Goal: Obtain resource: Obtain resource

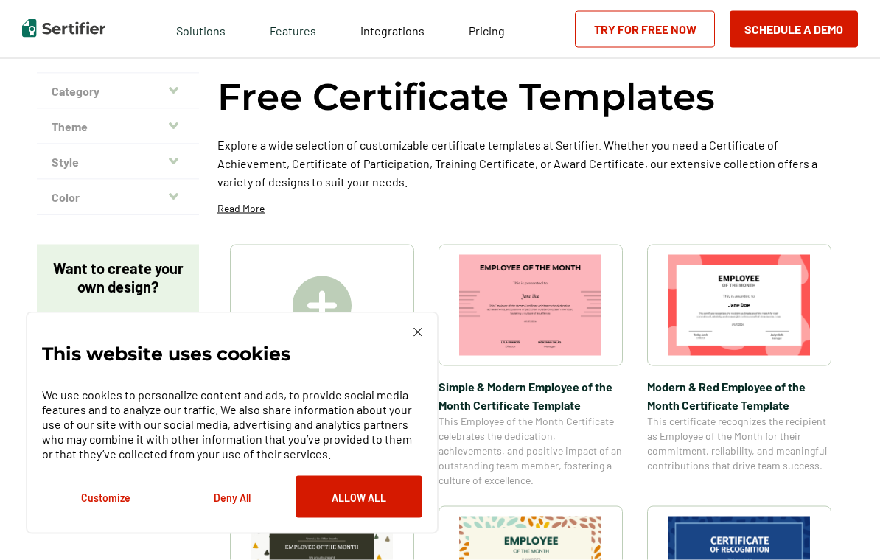
scroll to position [58, 0]
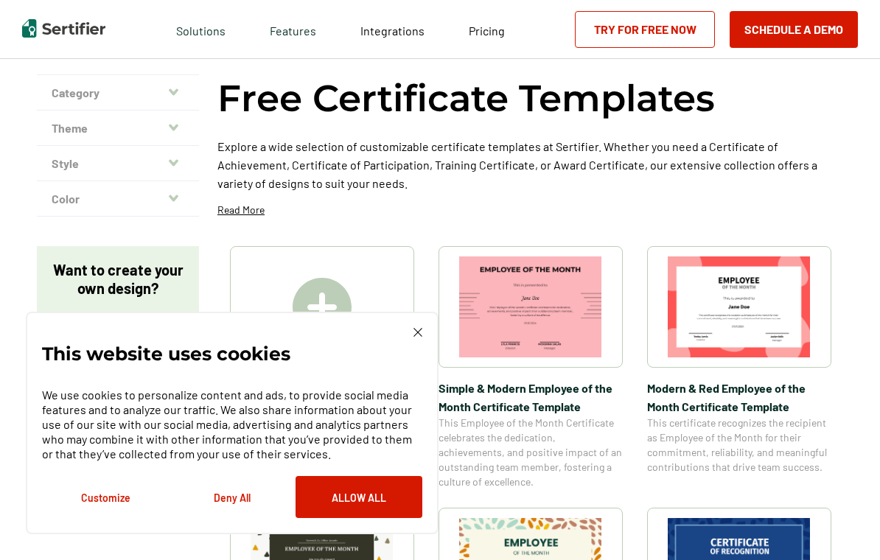
click at [414, 337] on img at bounding box center [418, 332] width 9 height 9
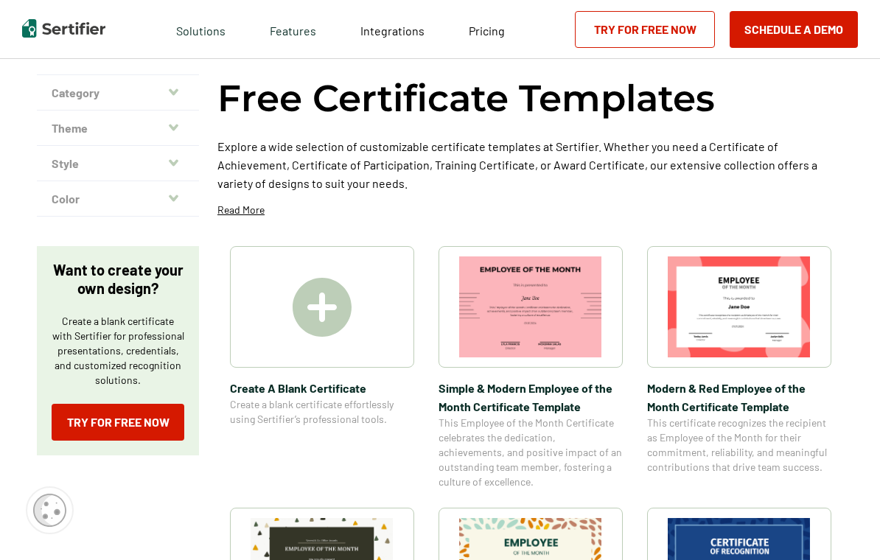
click at [323, 312] on img at bounding box center [322, 307] width 59 height 59
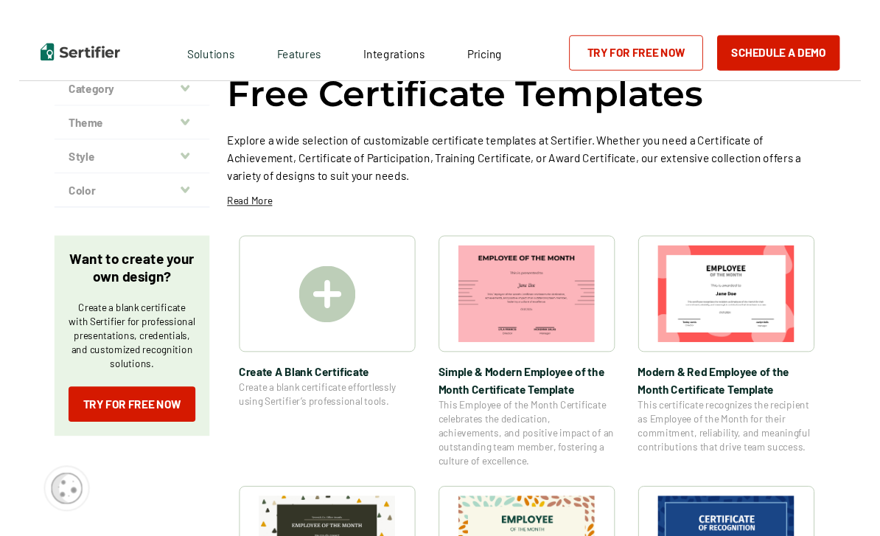
scroll to position [58, 0]
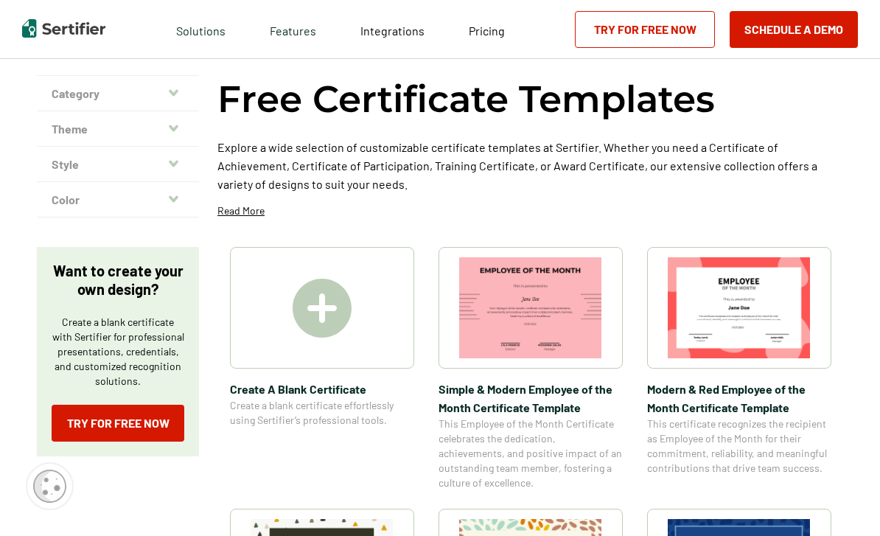
click at [328, 320] on img at bounding box center [322, 308] width 59 height 59
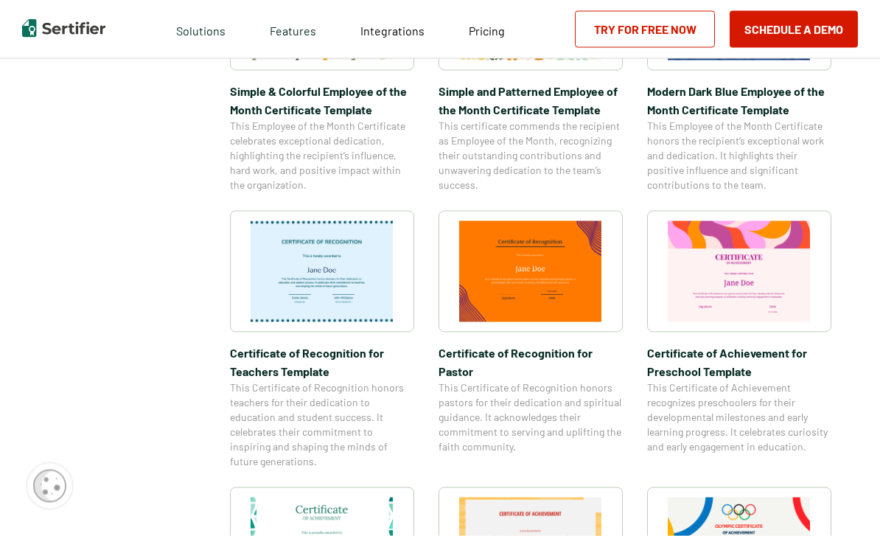
click at [859, 286] on div "Certificate Templates Category Achievement Recognition Participation Completion…" at bounding box center [440, 273] width 880 height 1655
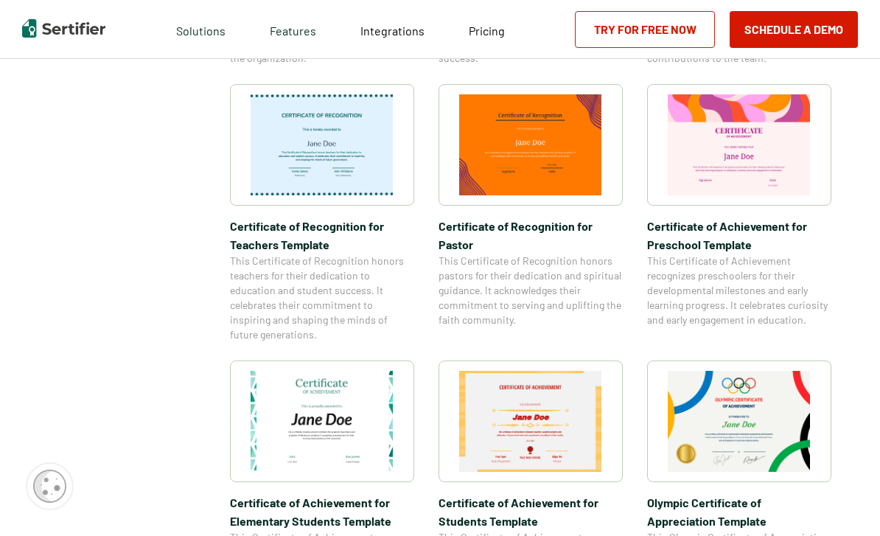
scroll to position [743, 0]
click at [776, 168] on img at bounding box center [739, 145] width 143 height 101
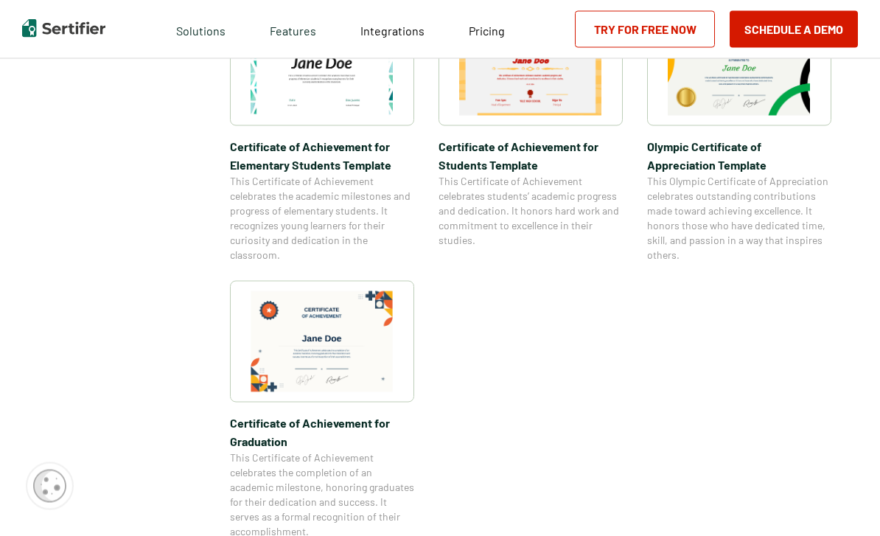
scroll to position [1102, 0]
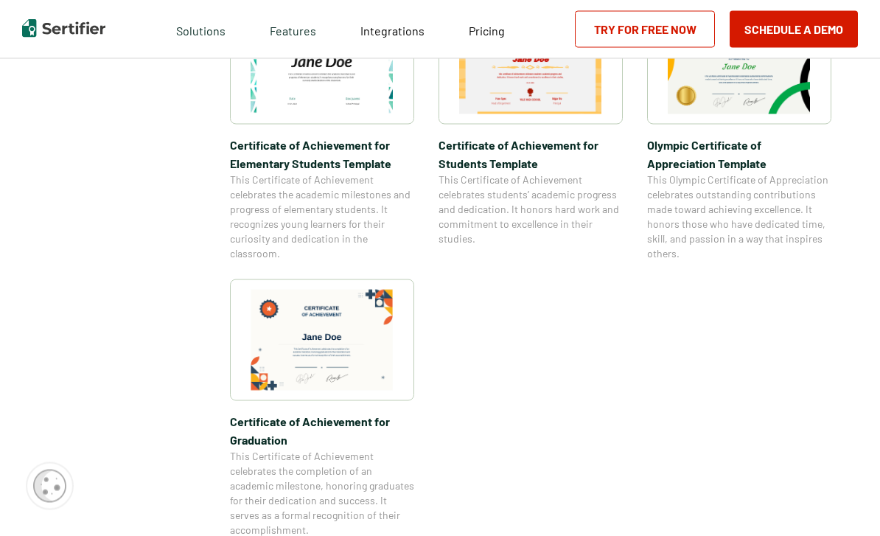
click at [344, 343] on img at bounding box center [322, 340] width 143 height 101
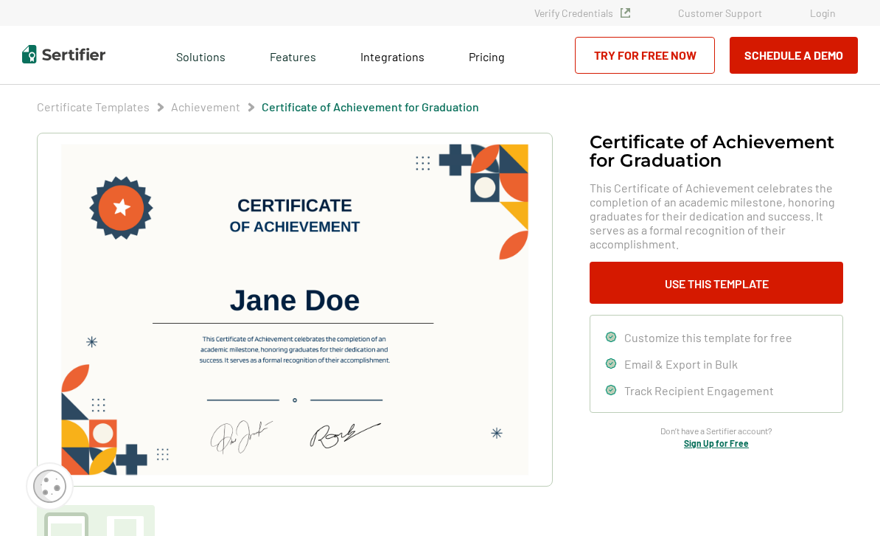
click at [768, 262] on button "Use This Template" at bounding box center [717, 283] width 254 height 42
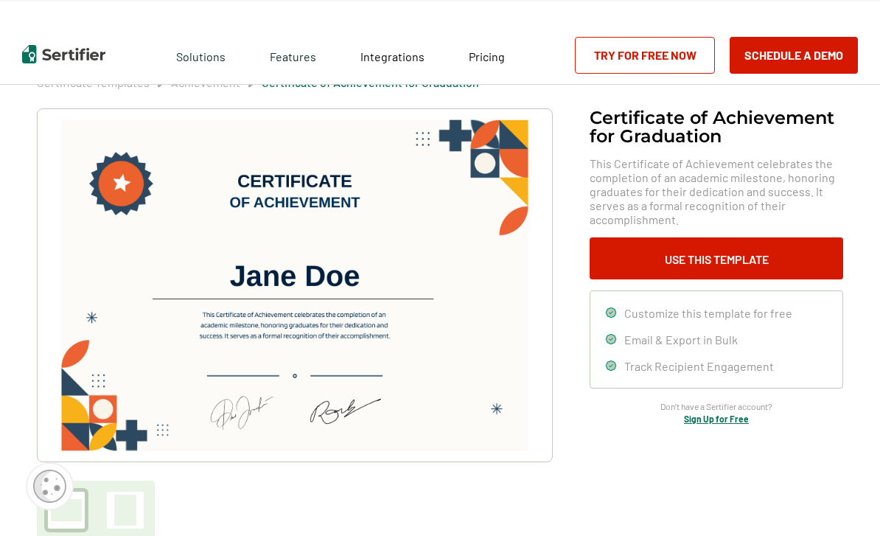
scroll to position [28, 0]
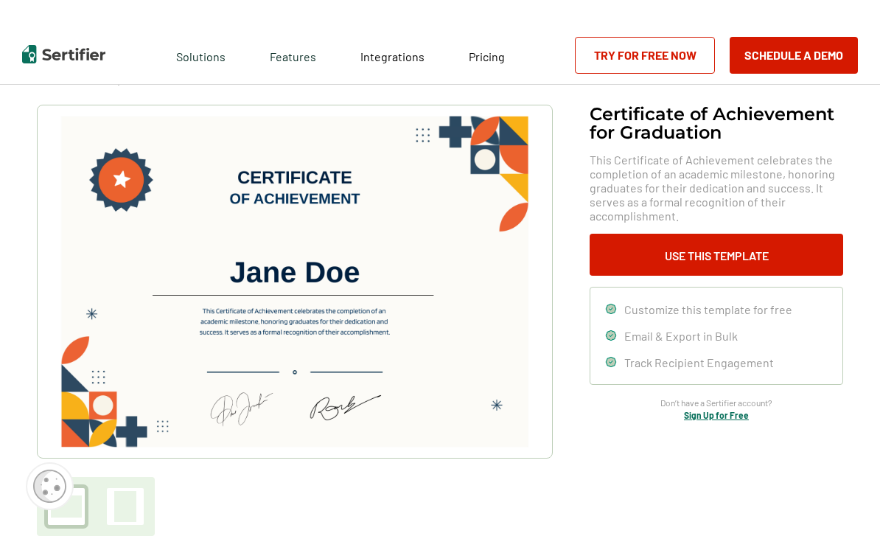
click at [764, 313] on span "Customize this template for free" at bounding box center [709, 309] width 168 height 14
click at [762, 263] on button "Use This Template" at bounding box center [717, 255] width 254 height 42
click at [677, 57] on link "Try for Free Now" at bounding box center [645, 55] width 140 height 37
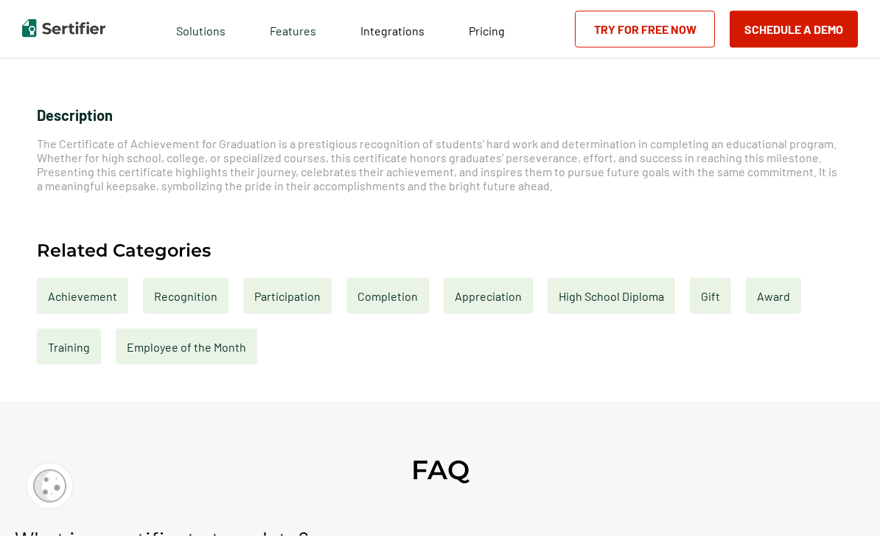
scroll to position [507, 0]
click at [399, 305] on div "Completion" at bounding box center [388, 295] width 83 height 36
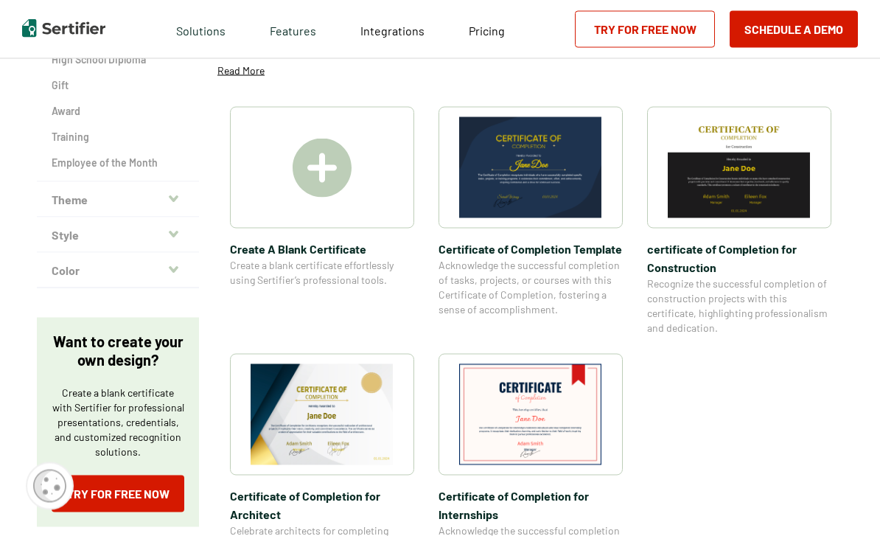
scroll to position [251, 0]
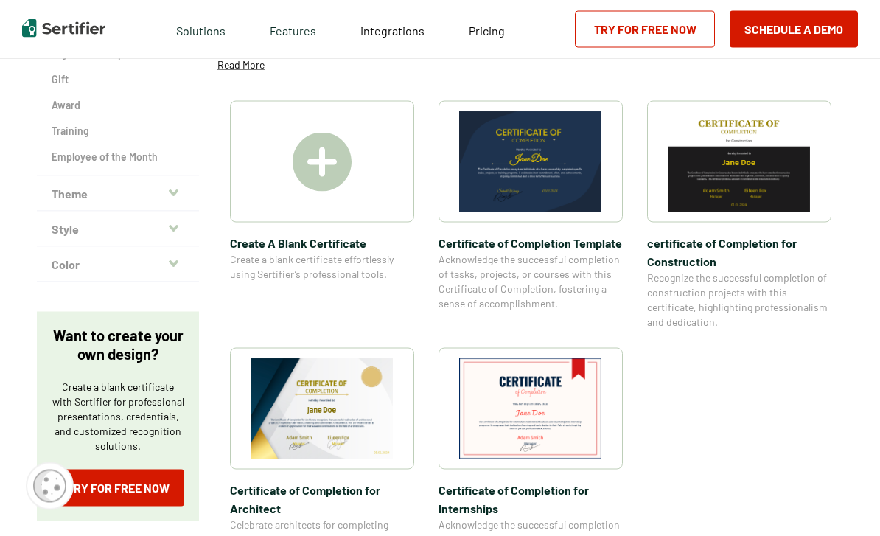
click at [359, 422] on img at bounding box center [322, 408] width 143 height 101
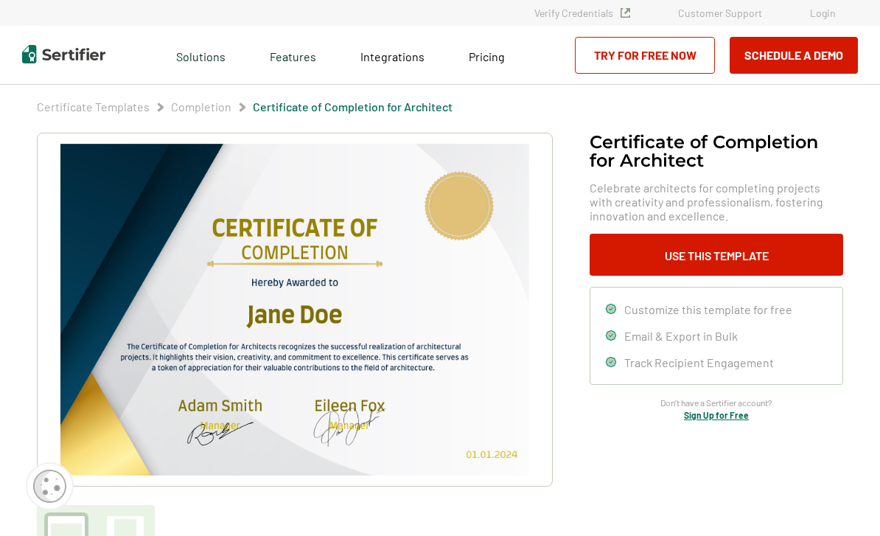
click at [342, 319] on img at bounding box center [294, 310] width 469 height 332
click at [338, 327] on img at bounding box center [294, 310] width 469 height 332
click at [322, 329] on img at bounding box center [294, 310] width 469 height 332
click at [338, 319] on img at bounding box center [294, 310] width 469 height 332
click at [782, 249] on button "Use This Template" at bounding box center [717, 255] width 254 height 42
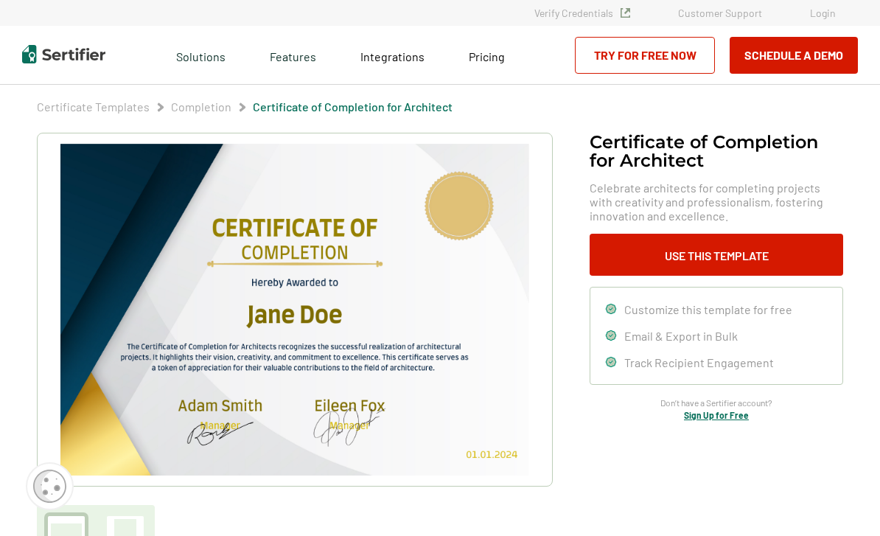
click at [734, 420] on link "Sign Up for Free" at bounding box center [716, 415] width 65 height 10
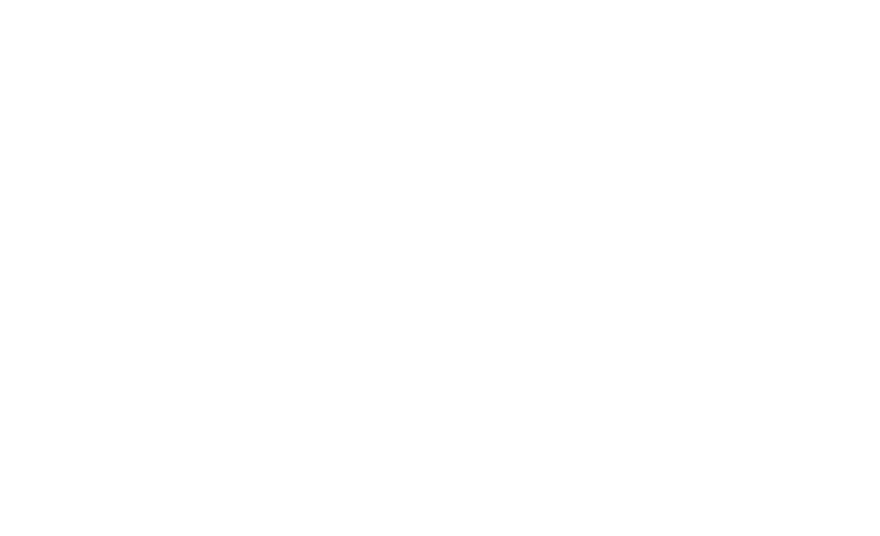
click at [641, 333] on div at bounding box center [440, 268] width 880 height 536
click at [674, 248] on div at bounding box center [440, 268] width 880 height 536
click at [650, 43] on div at bounding box center [440, 268] width 880 height 536
click at [540, 194] on div at bounding box center [440, 268] width 880 height 536
